Goal: Information Seeking & Learning: Learn about a topic

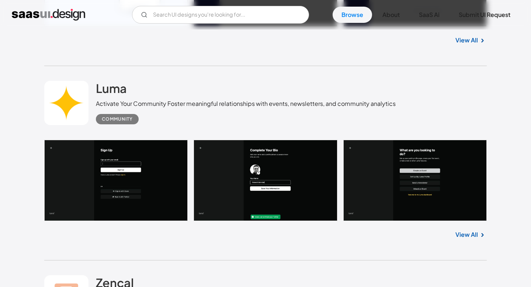
scroll to position [574, 0]
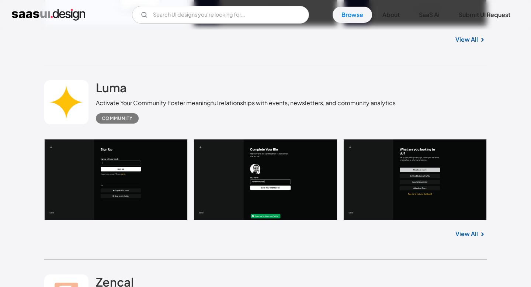
click at [462, 235] on link "View All" at bounding box center [467, 233] width 23 height 9
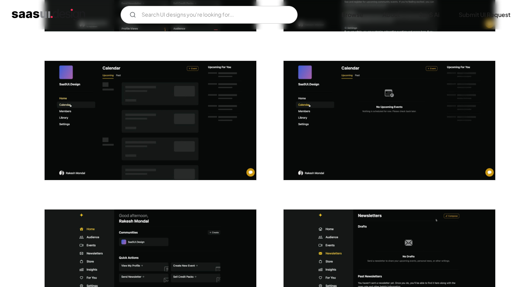
scroll to position [1430, 0]
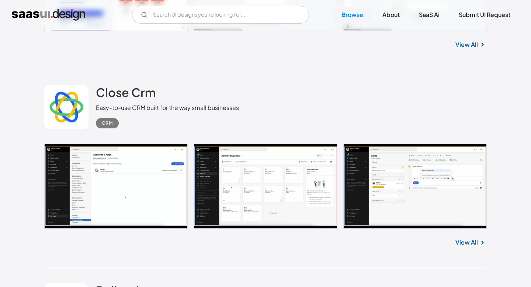
scroll to position [3952, 0]
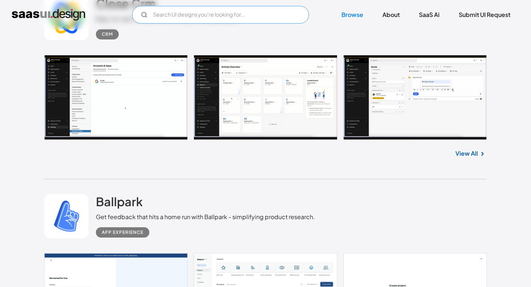
click at [168, 16] on input "Email Form" at bounding box center [220, 15] width 177 height 18
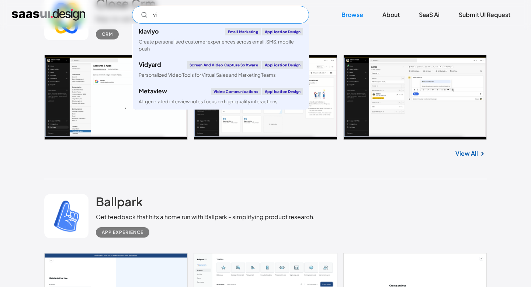
type input "v"
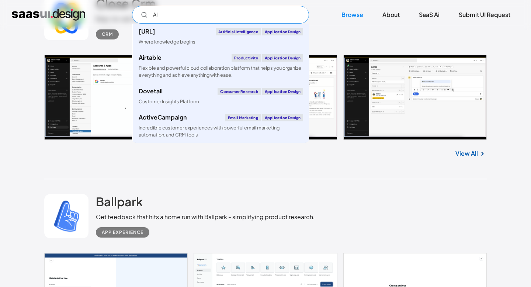
type input "A"
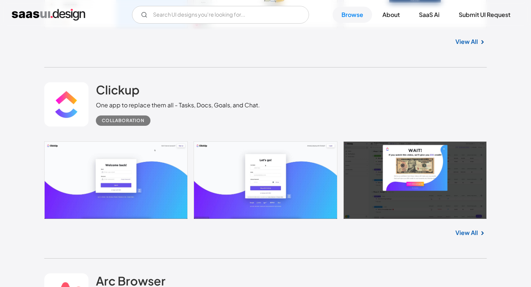
scroll to position [4272, 0]
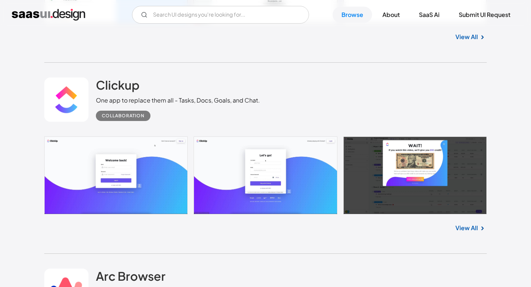
click at [472, 232] on link "View All" at bounding box center [467, 228] width 23 height 9
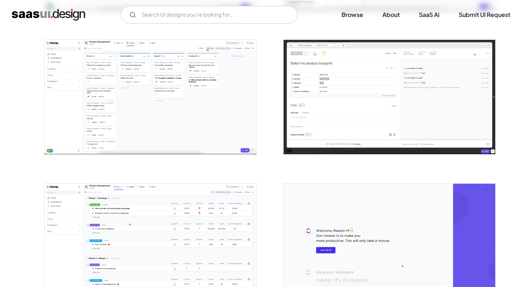
scroll to position [1290, 0]
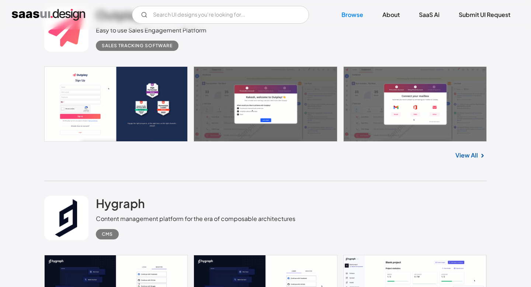
scroll to position [5317, 0]
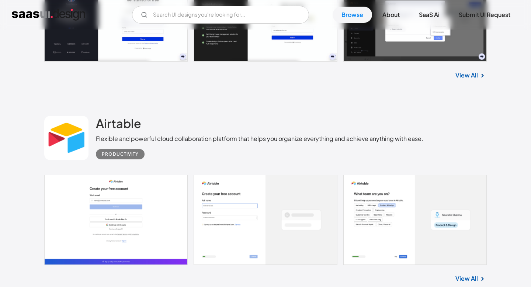
scroll to position [9504, 0]
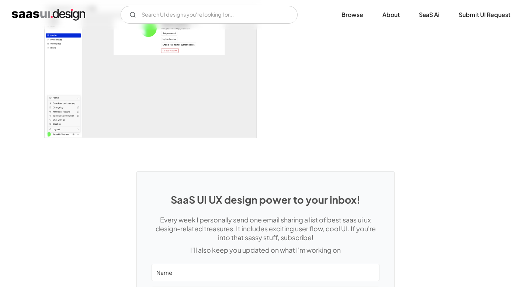
scroll to position [1632, 0]
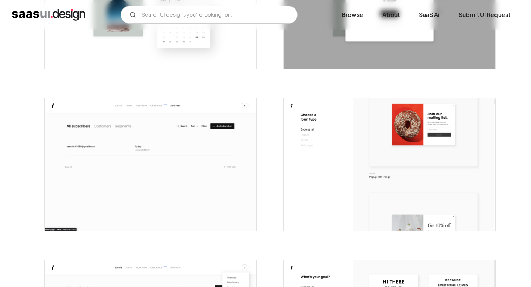
scroll to position [1718, 0]
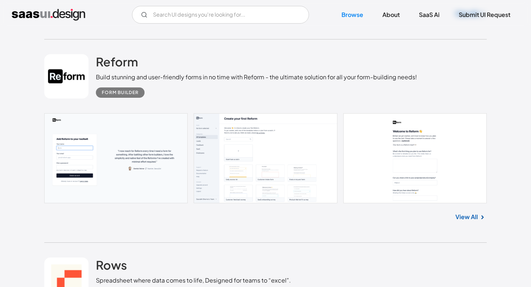
scroll to position [9929, 0]
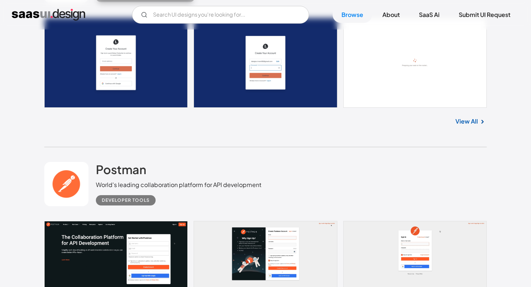
scroll to position [10686, 0]
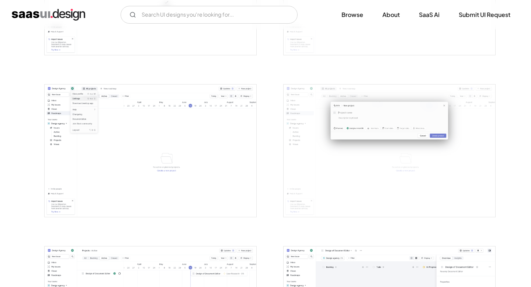
scroll to position [1500, 0]
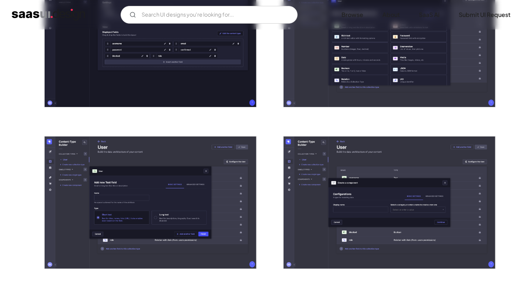
scroll to position [706, 0]
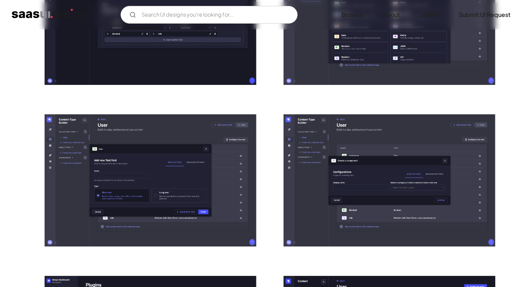
click at [149, 172] on img "open lightbox" at bounding box center [151, 180] width 212 height 132
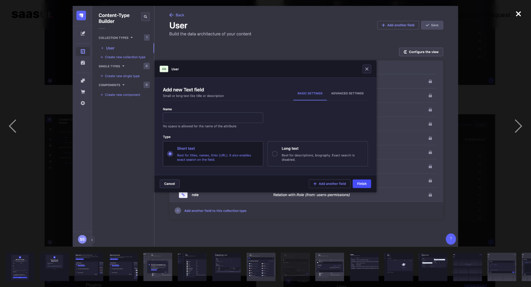
click at [517, 14] on div "close lightbox" at bounding box center [518, 14] width 25 height 16
